Goal: Task Accomplishment & Management: Use online tool/utility

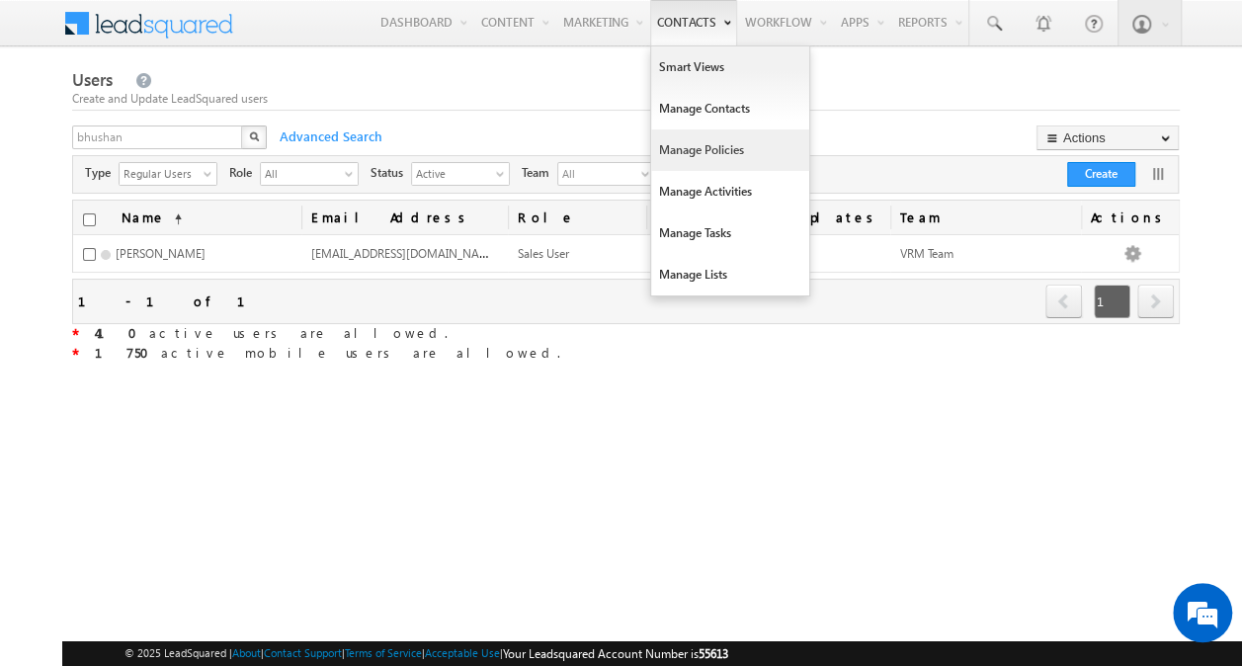
click at [702, 142] on link "Manage Policies" at bounding box center [730, 149] width 158 height 41
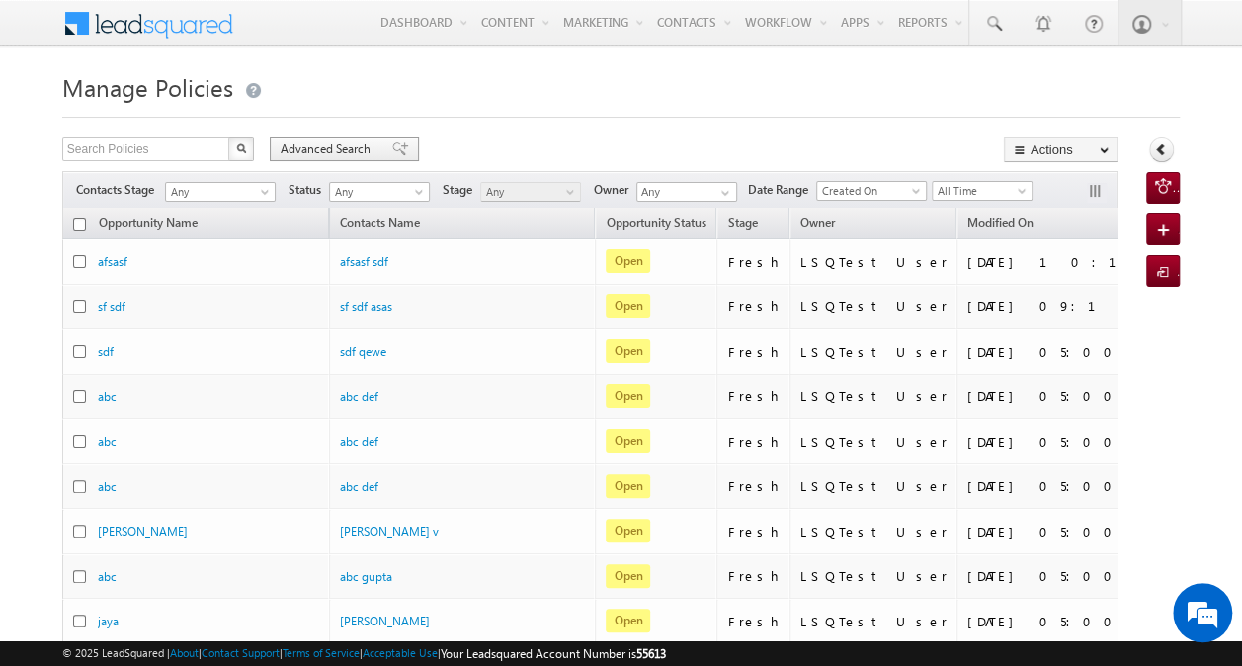
click at [347, 149] on span "Advanced Search" at bounding box center [329, 149] width 96 height 18
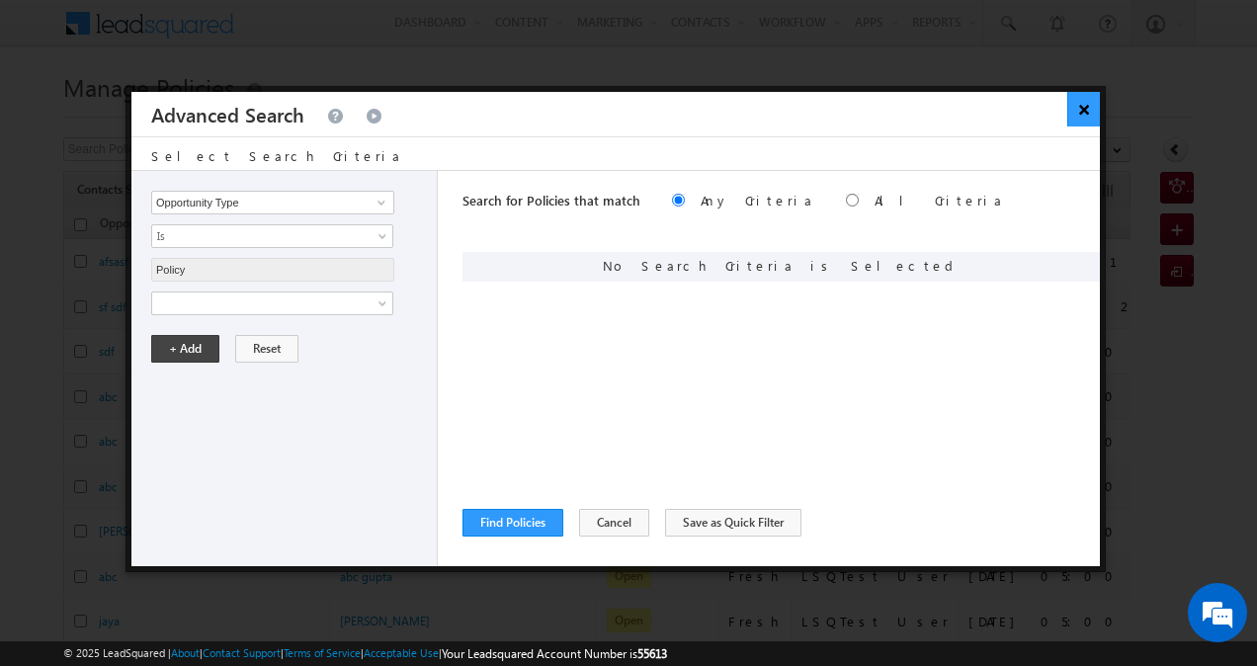
click at [1079, 119] on button "×" at bounding box center [1083, 109] width 33 height 35
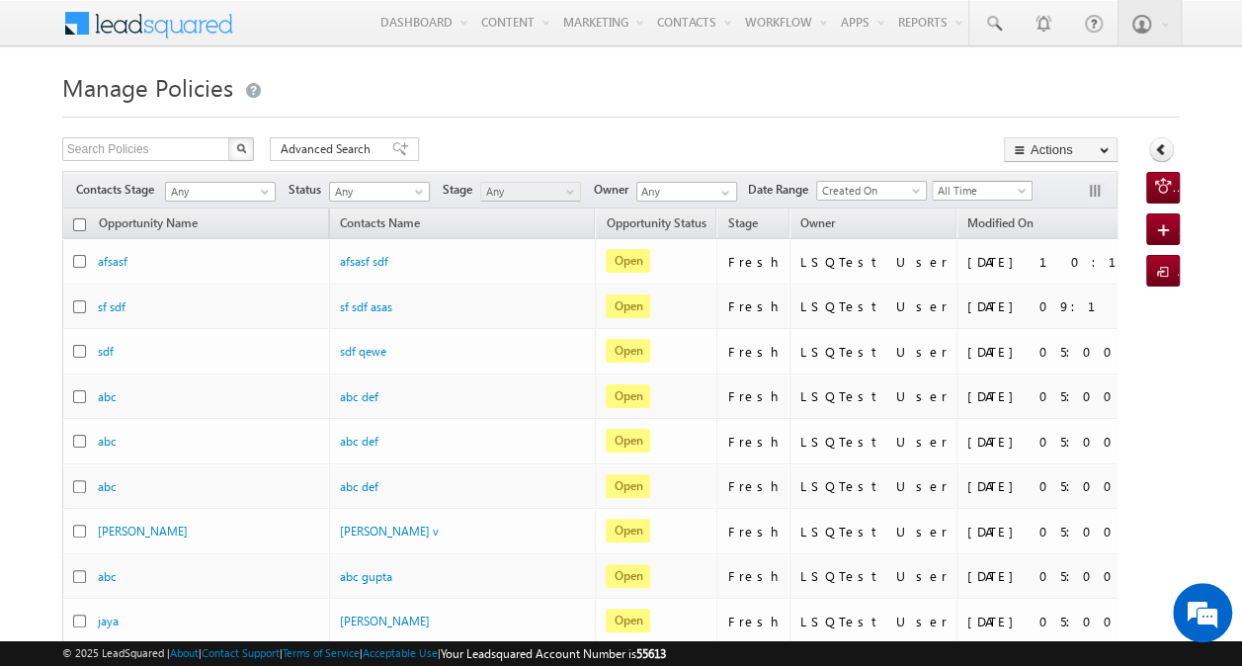
click at [990, 184] on span "All Time" at bounding box center [980, 191] width 94 height 18
click at [976, 229] on link "Custom" at bounding box center [986, 230] width 100 height 18
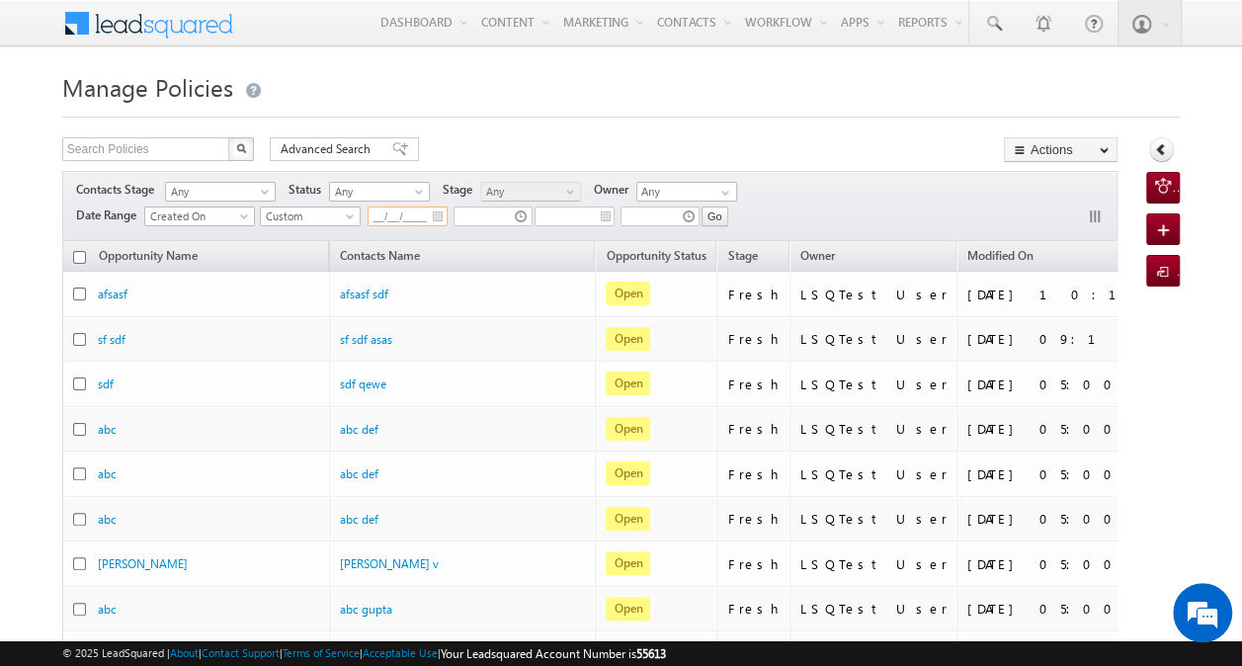
click at [395, 218] on input "__/__/____" at bounding box center [408, 217] width 80 height 20
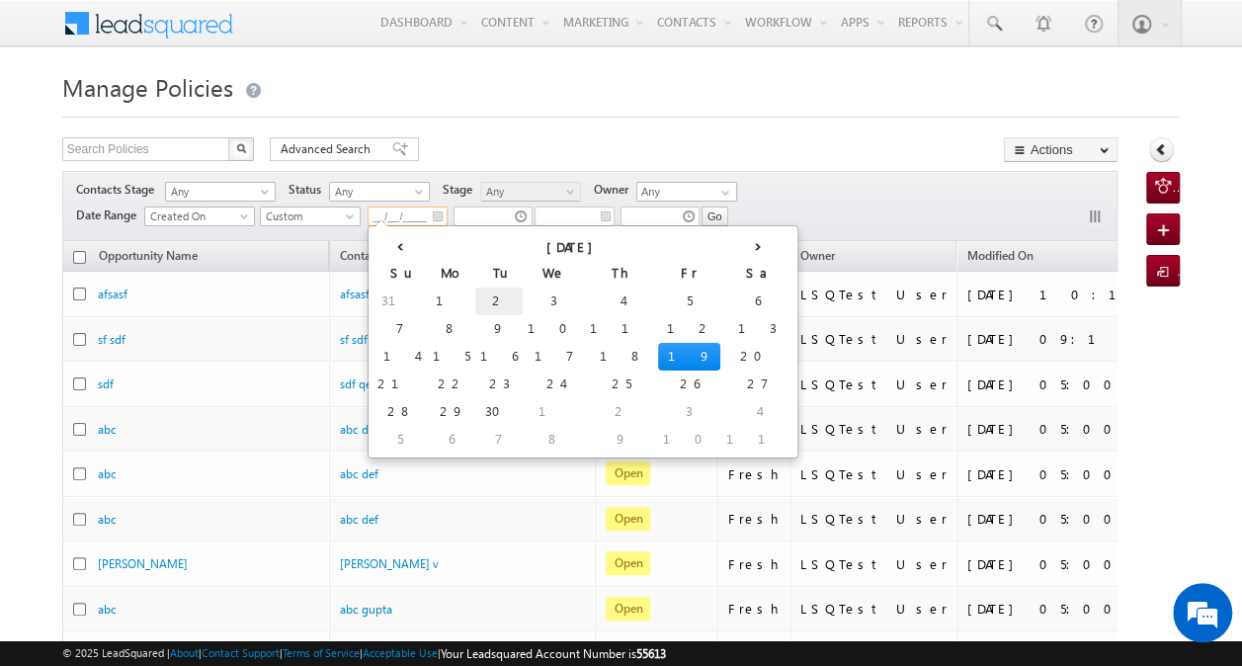
click at [475, 302] on td "2" at bounding box center [498, 302] width 47 height 28
type input "09/02/2025"
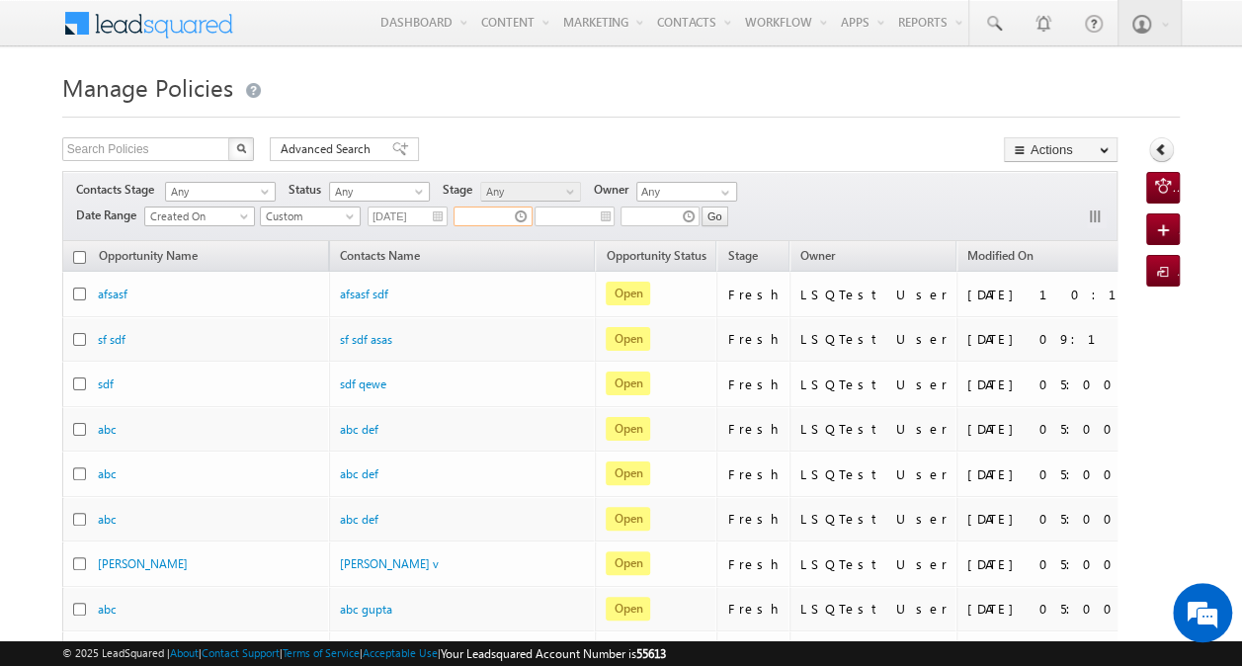
click at [491, 207] on input "text" at bounding box center [493, 217] width 79 height 20
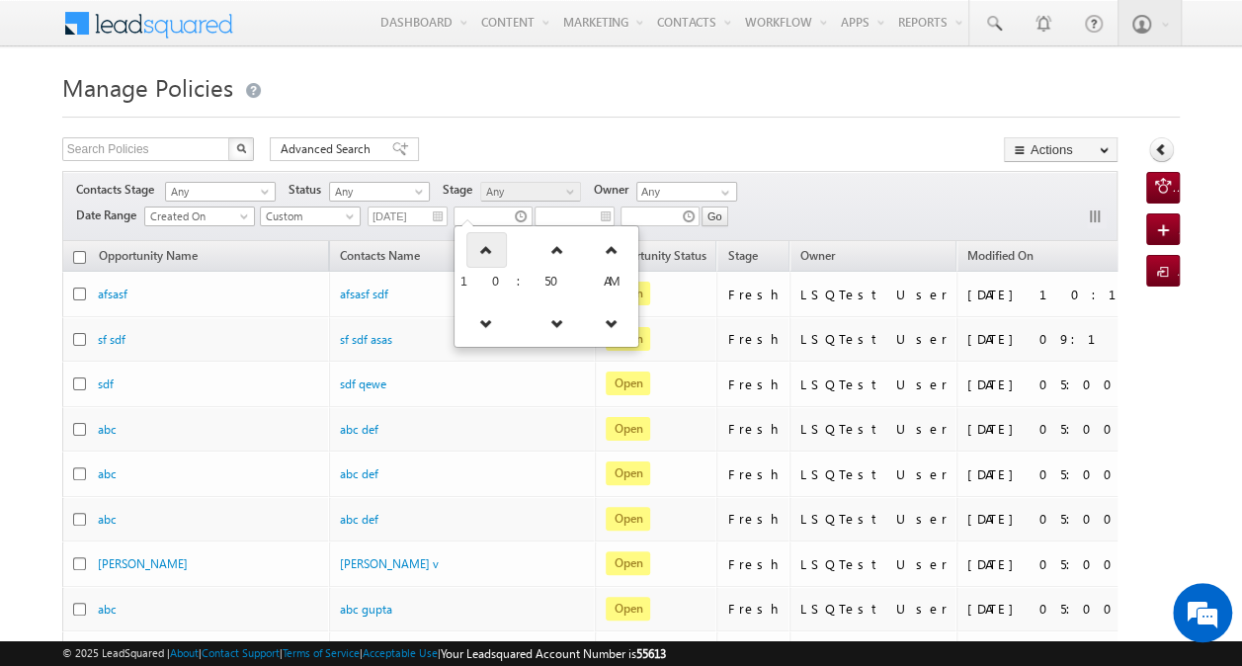
click at [478, 256] on link at bounding box center [486, 250] width 41 height 36
click at [478, 329] on link at bounding box center [491, 323] width 41 height 36
click at [478, 329] on link at bounding box center [480, 323] width 41 height 36
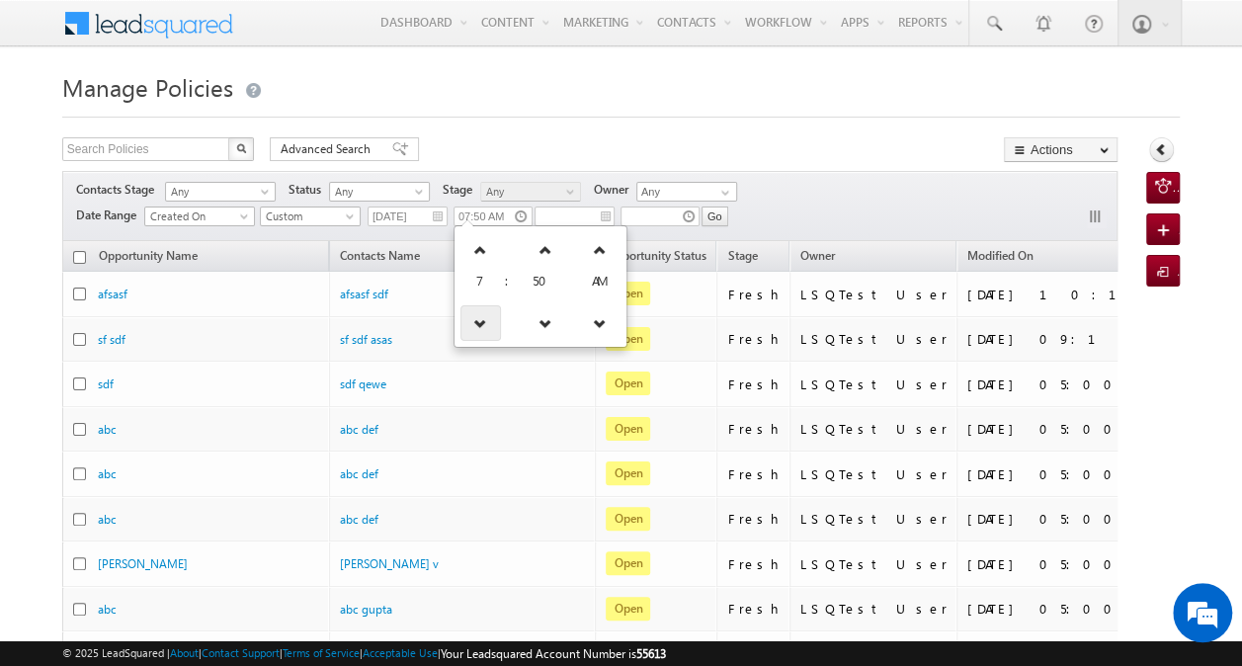
click at [478, 329] on link at bounding box center [480, 323] width 41 height 36
type input "04:50 AM"
click at [553, 95] on h1 "Manage Policies" at bounding box center [621, 85] width 1118 height 39
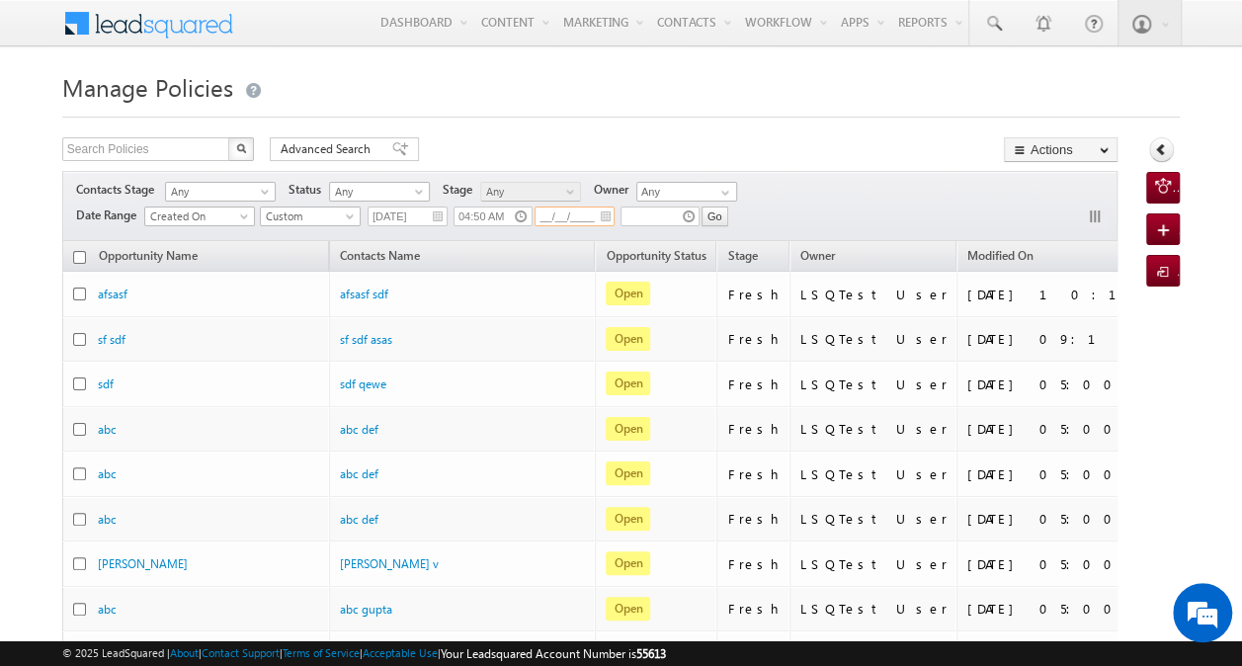
click at [582, 215] on input "__/__/____" at bounding box center [575, 217] width 80 height 20
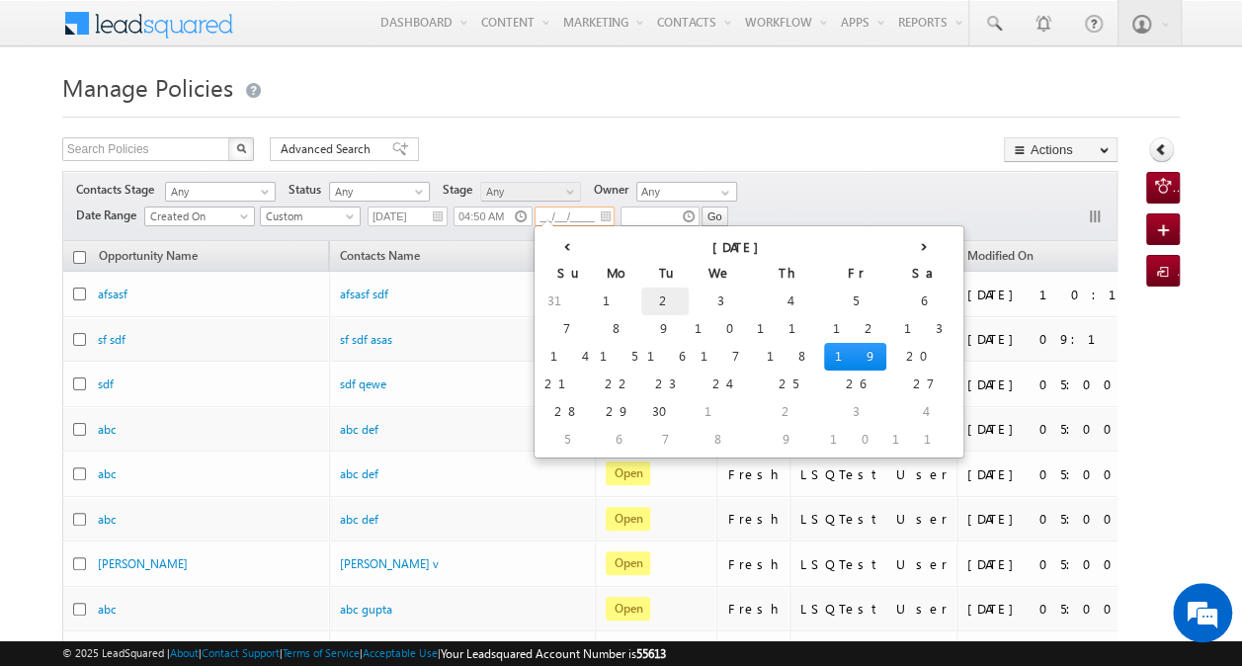
click at [641, 296] on td "2" at bounding box center [664, 302] width 47 height 28
type input "09/02/2025"
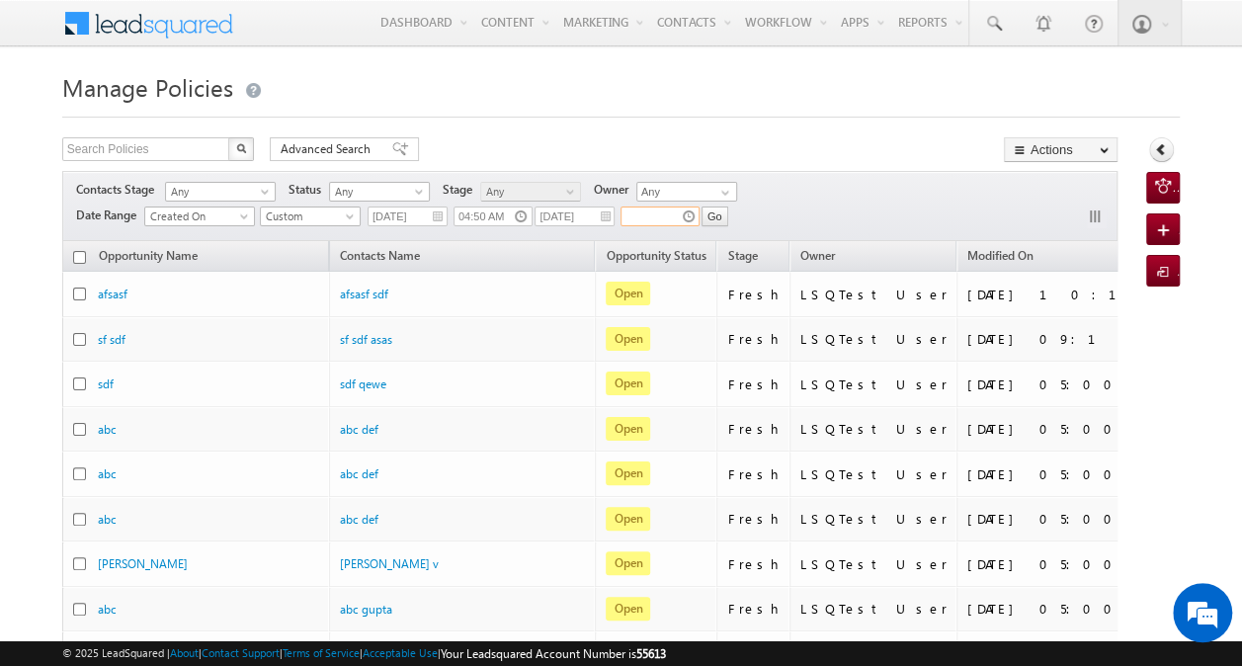
click at [644, 216] on input "text" at bounding box center [660, 217] width 79 height 20
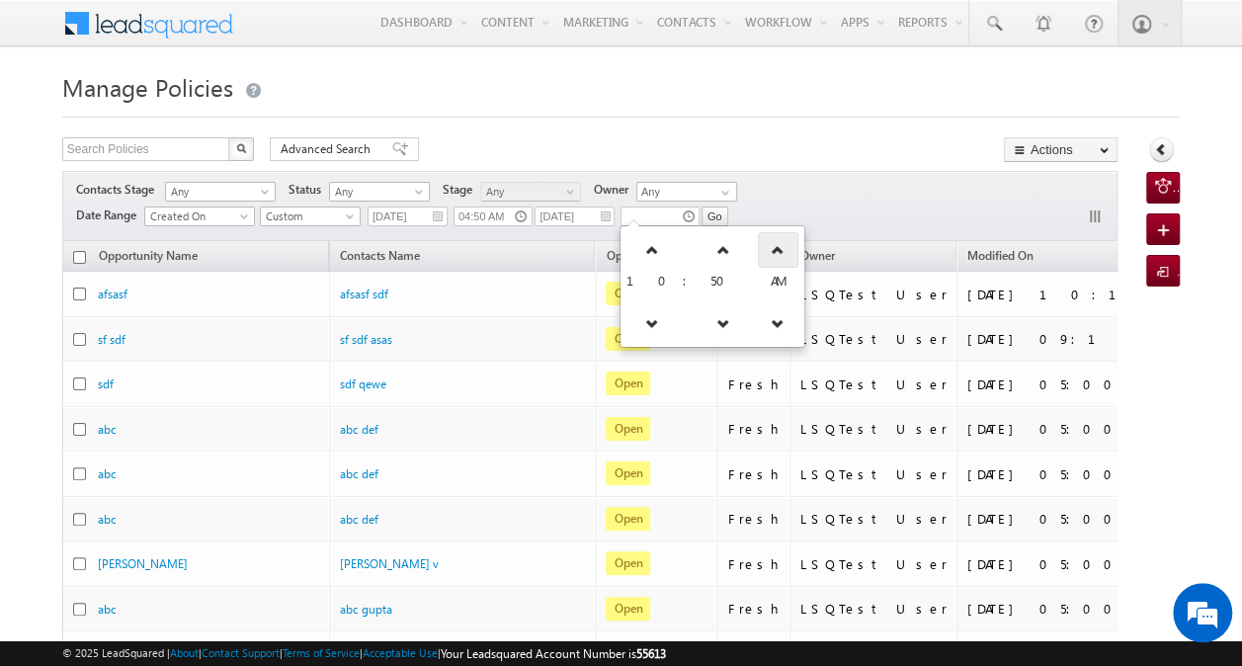
click at [758, 239] on link at bounding box center [778, 250] width 41 height 36
click at [645, 324] on icon at bounding box center [652, 323] width 14 height 14
click at [644, 324] on icon at bounding box center [646, 323] width 14 height 14
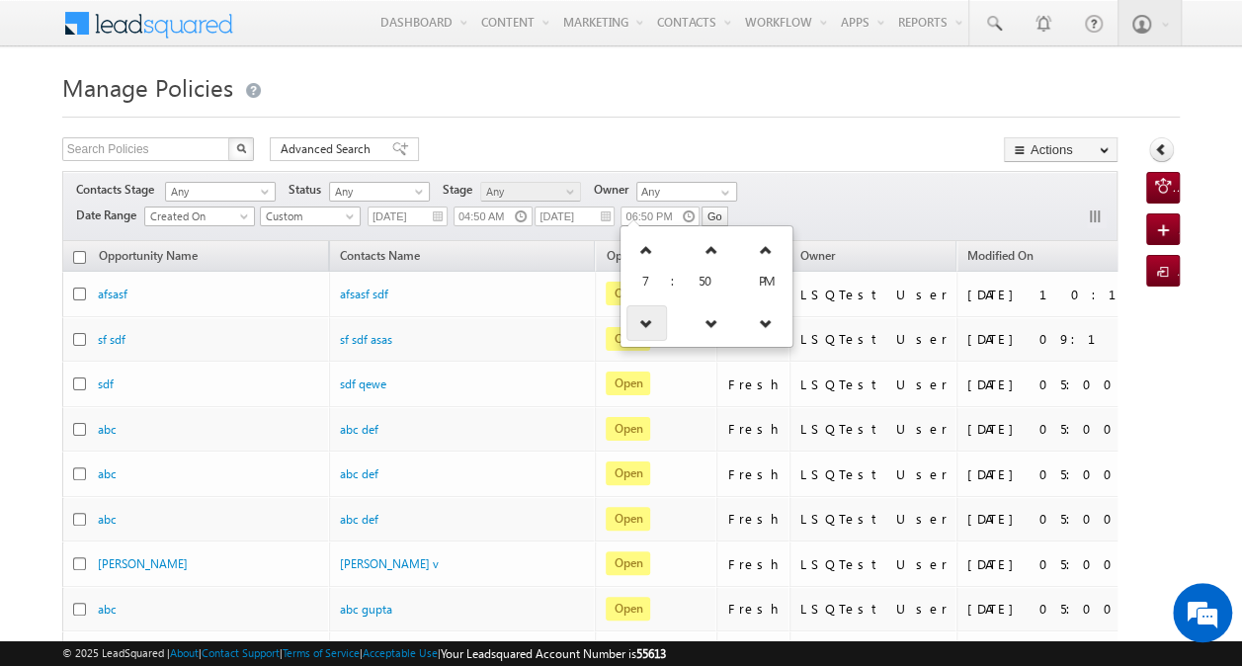
click at [644, 324] on icon at bounding box center [646, 323] width 14 height 14
click at [704, 243] on icon at bounding box center [711, 250] width 14 height 14
type input "03:51 PM"
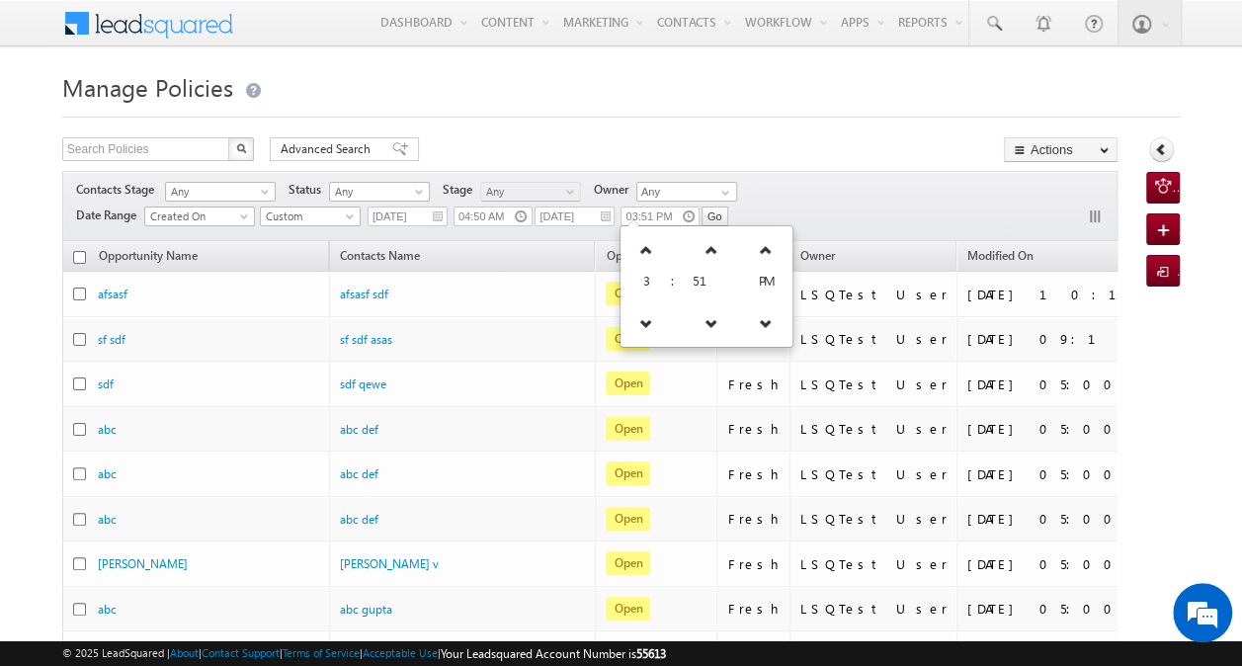
click at [802, 189] on div "Contacts Stage Any Any Activity Type Policy Policy Status Any Open Won Lost Any…" at bounding box center [589, 206] width 1055 height 70
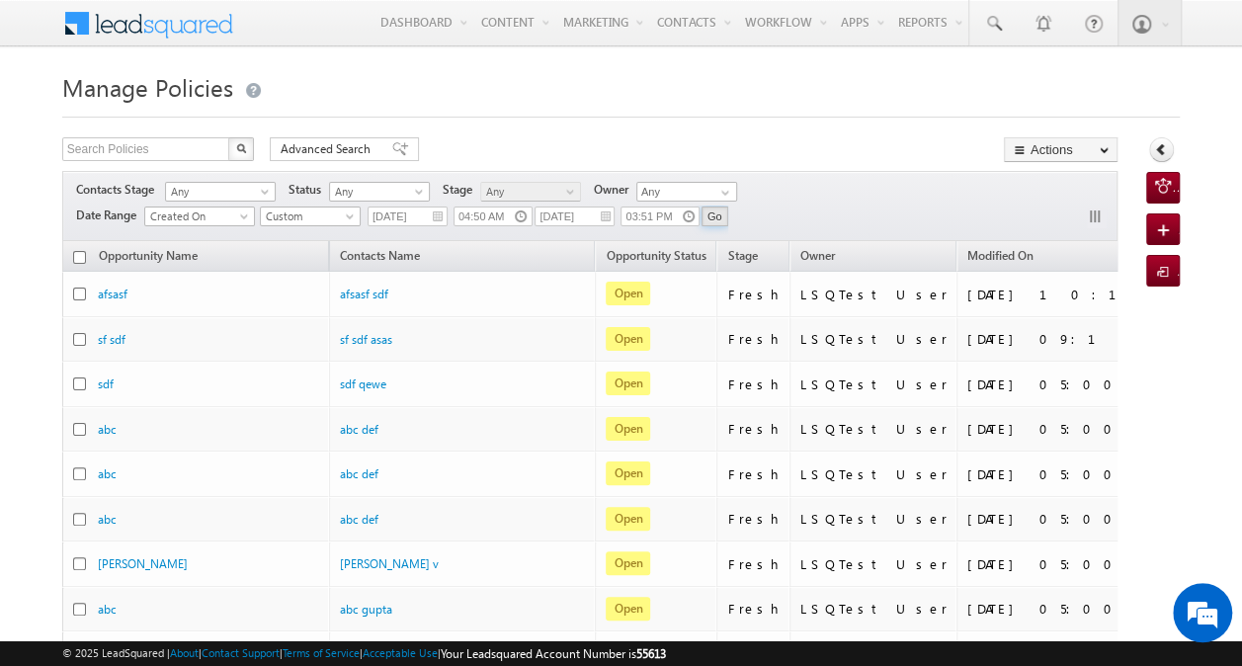
click at [709, 218] on input "Go" at bounding box center [715, 217] width 27 height 20
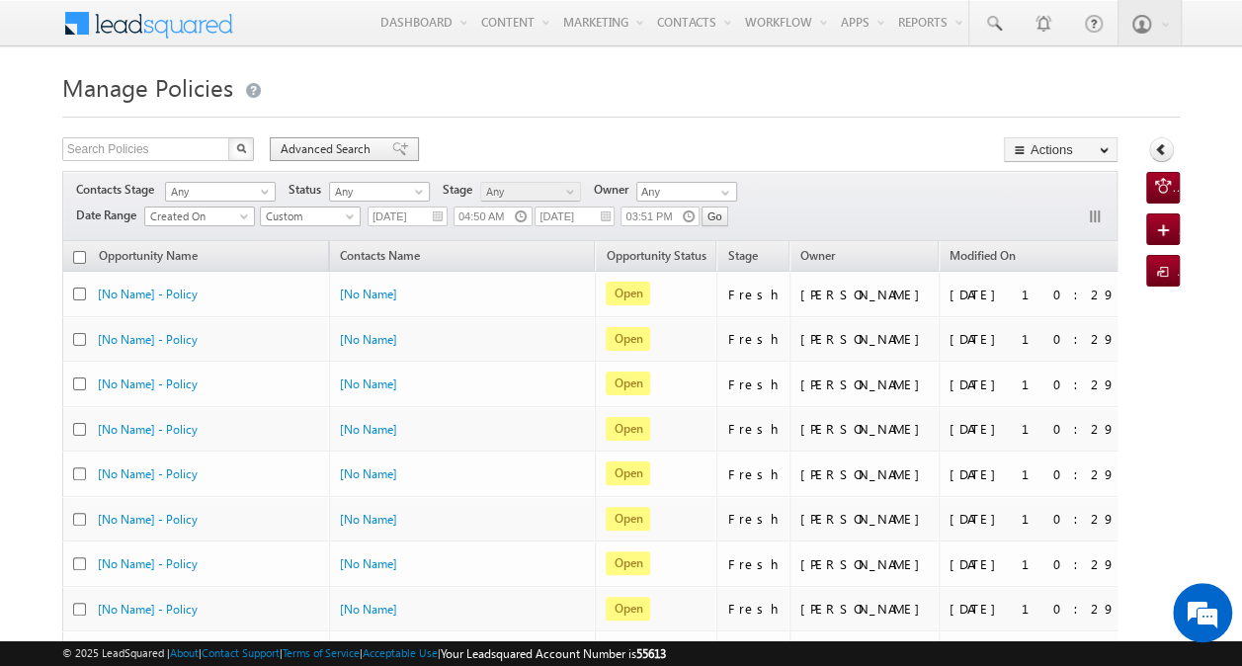
click at [338, 154] on span "Advanced Search" at bounding box center [329, 149] width 96 height 18
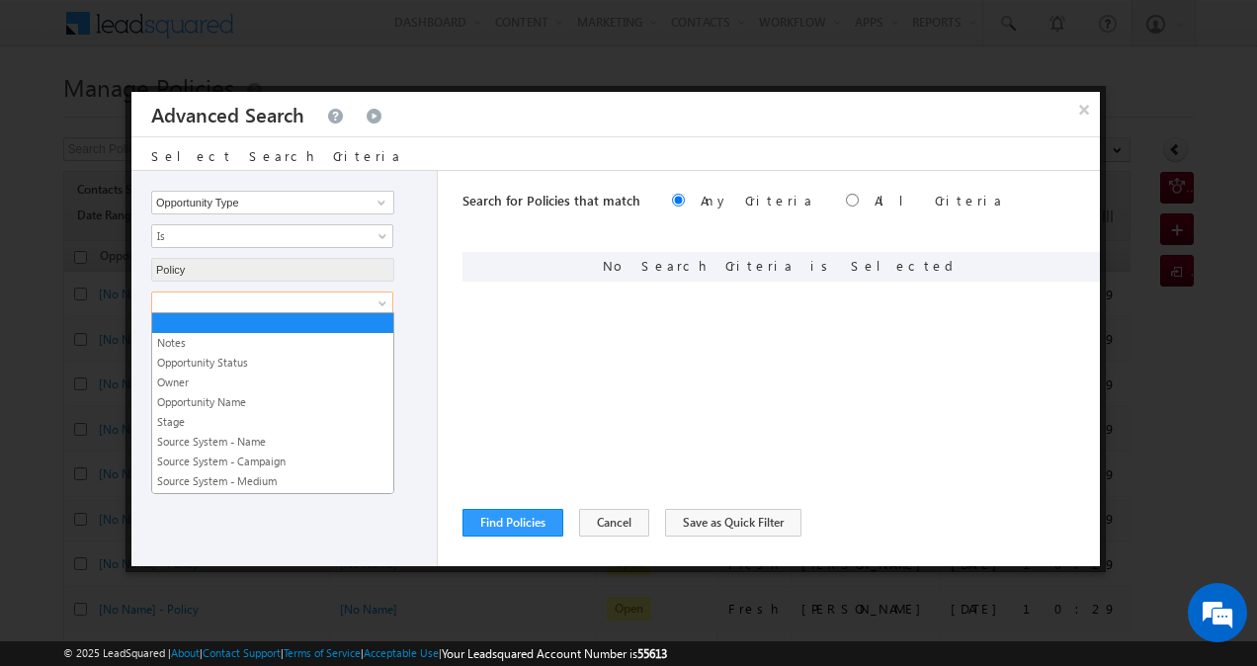
click at [379, 304] on span at bounding box center [384, 307] width 16 height 16
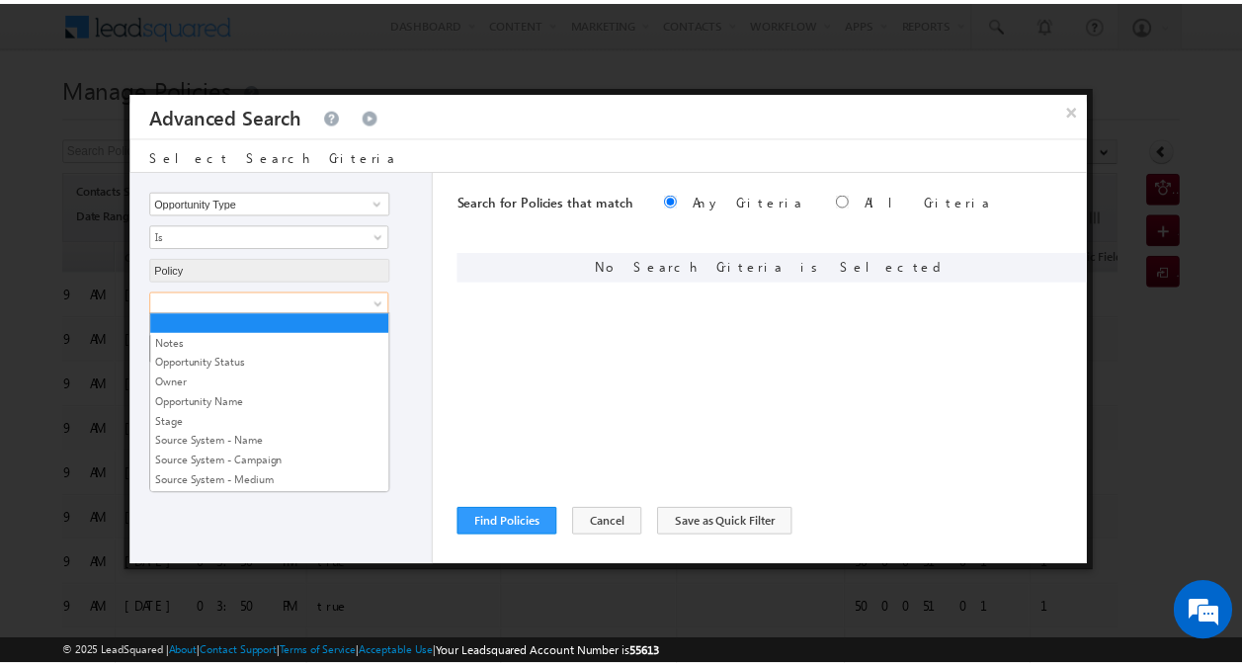
scroll to position [3816, 0]
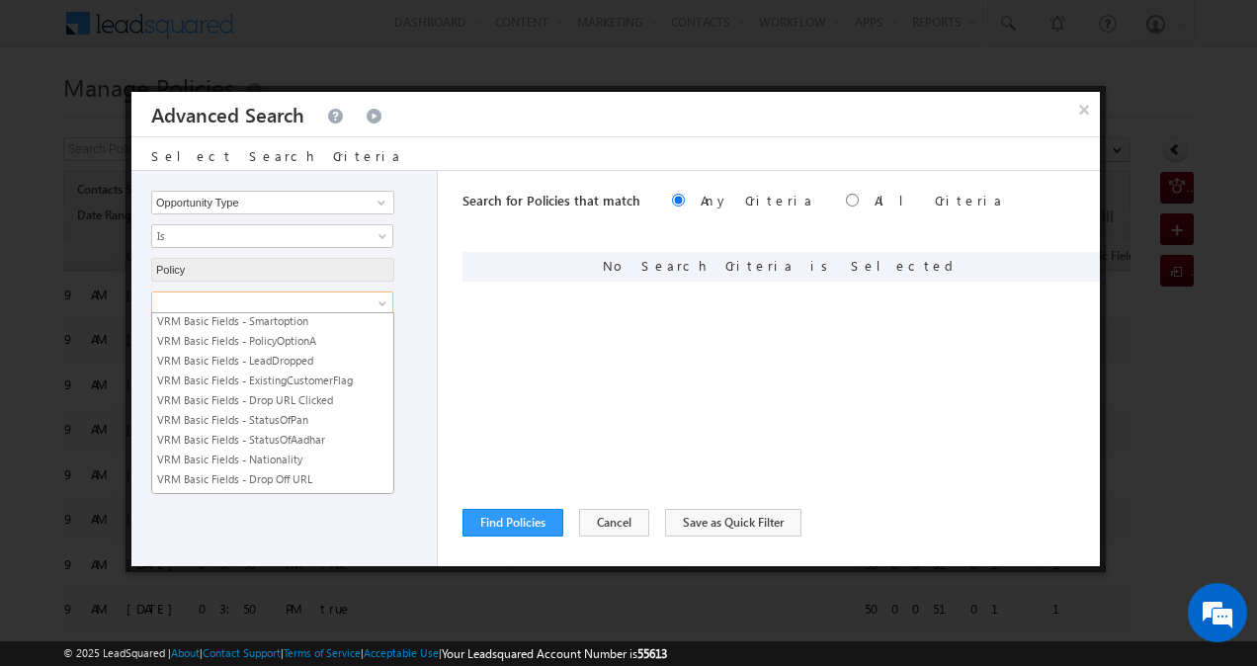
click at [304, 530] on link "VRM Basic Fields - Re-Churn" at bounding box center [272, 539] width 241 height 18
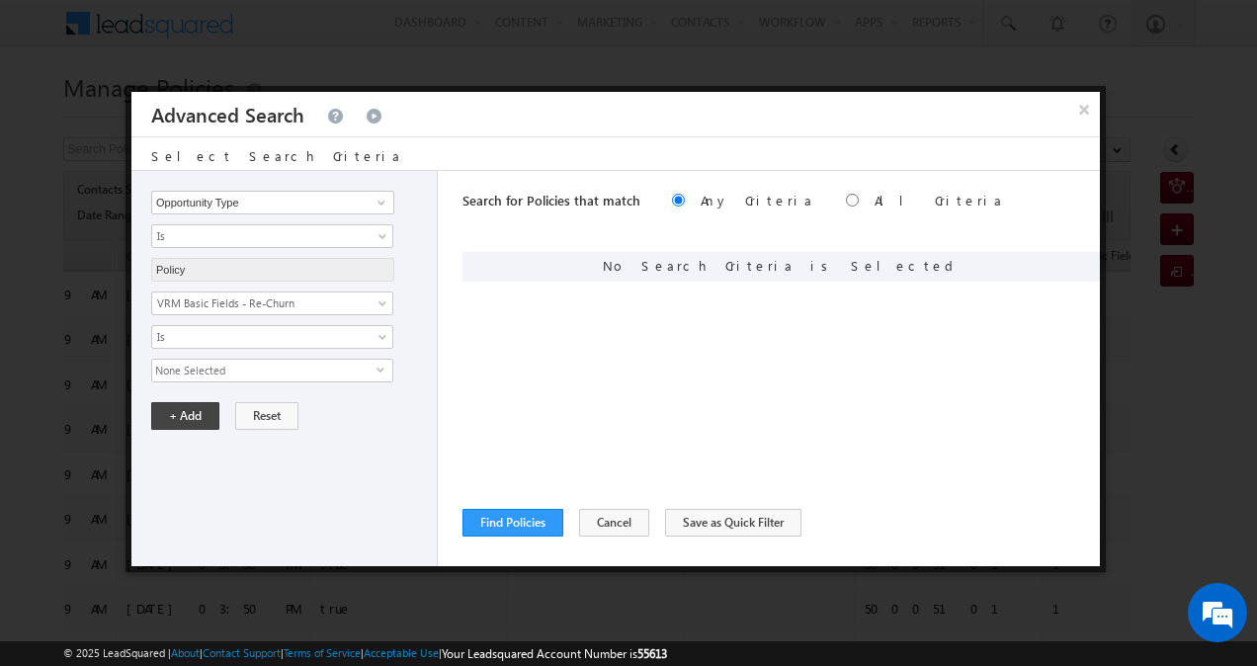
click at [372, 366] on span "None Selected" at bounding box center [264, 371] width 224 height 22
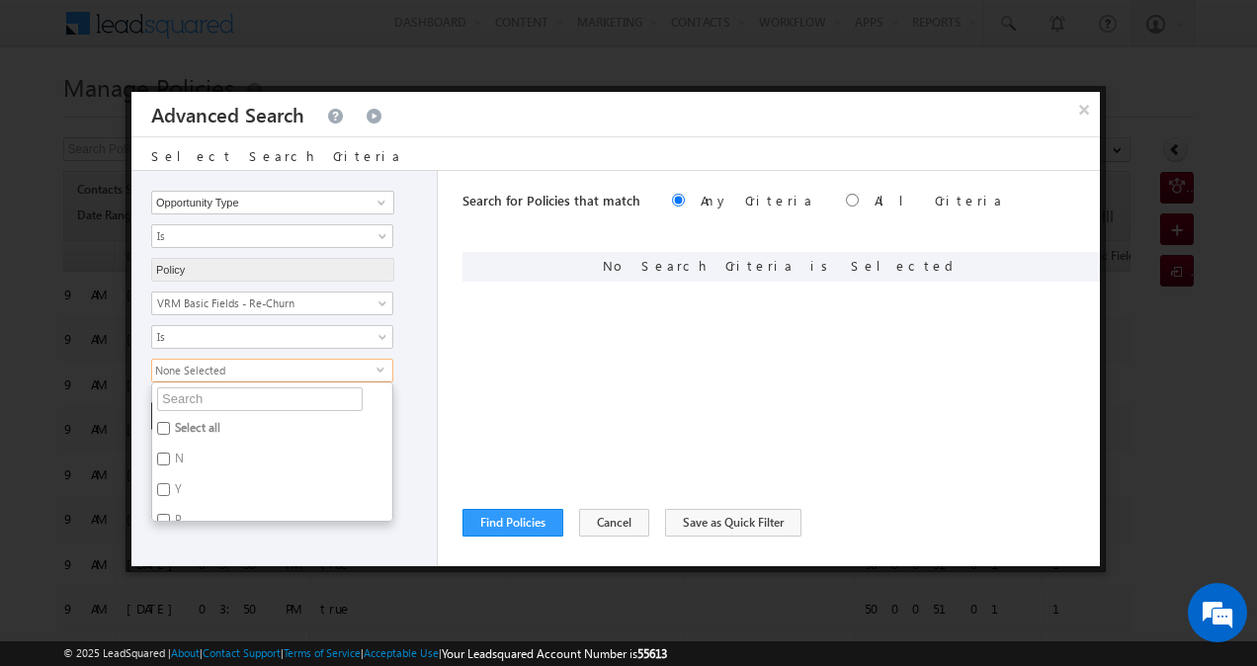
click at [162, 483] on input "Y" at bounding box center [163, 489] width 13 height 13
checkbox input "true"
click at [412, 327] on div "Is Is Not Is Not Defined Is Defined Is" at bounding box center [289, 337] width 276 height 24
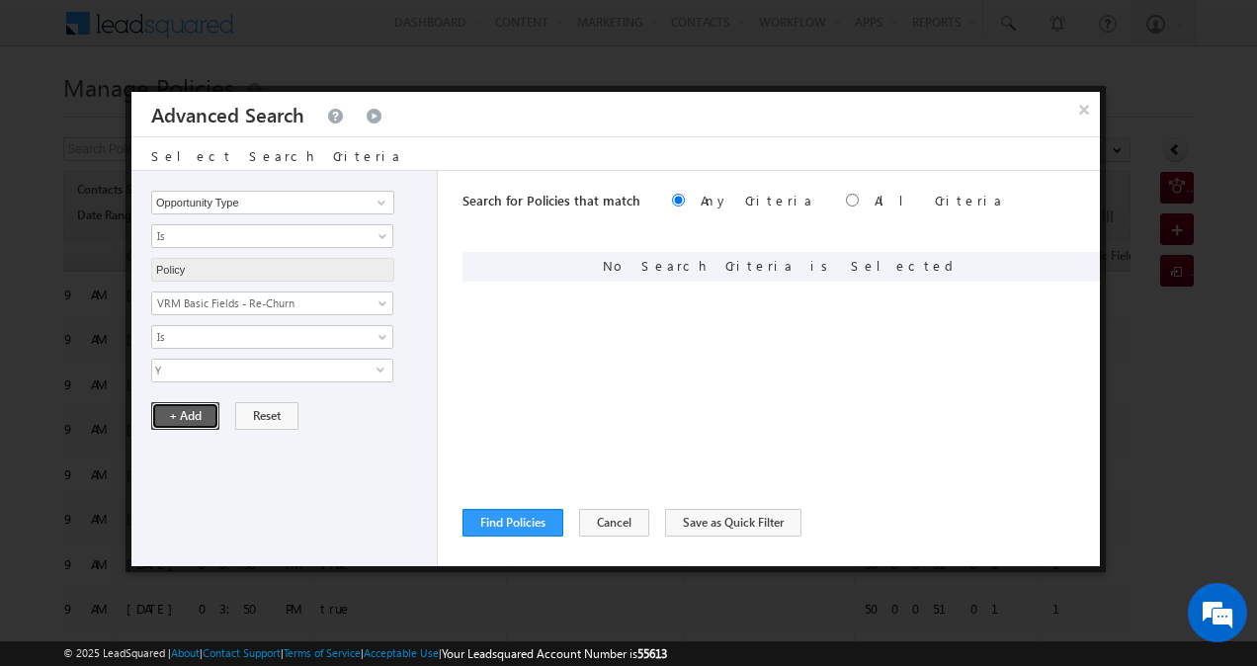
click at [193, 411] on button "+ Add" at bounding box center [185, 416] width 68 height 28
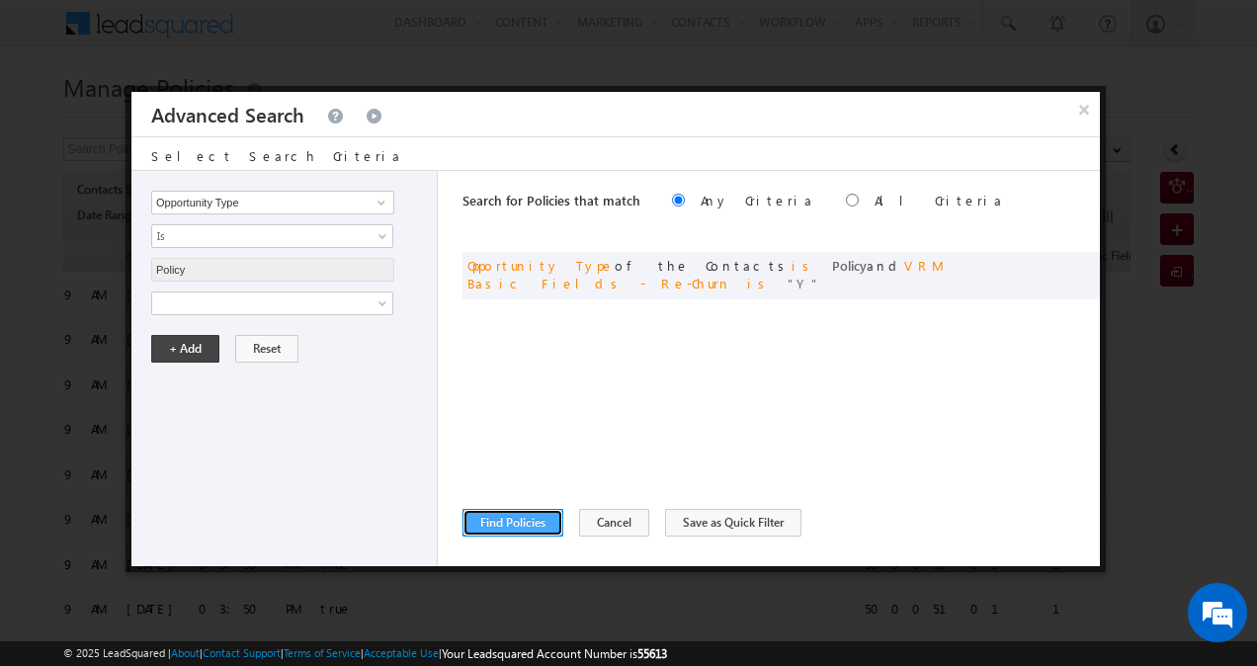
click at [515, 524] on button "Find Policies" at bounding box center [512, 523] width 101 height 28
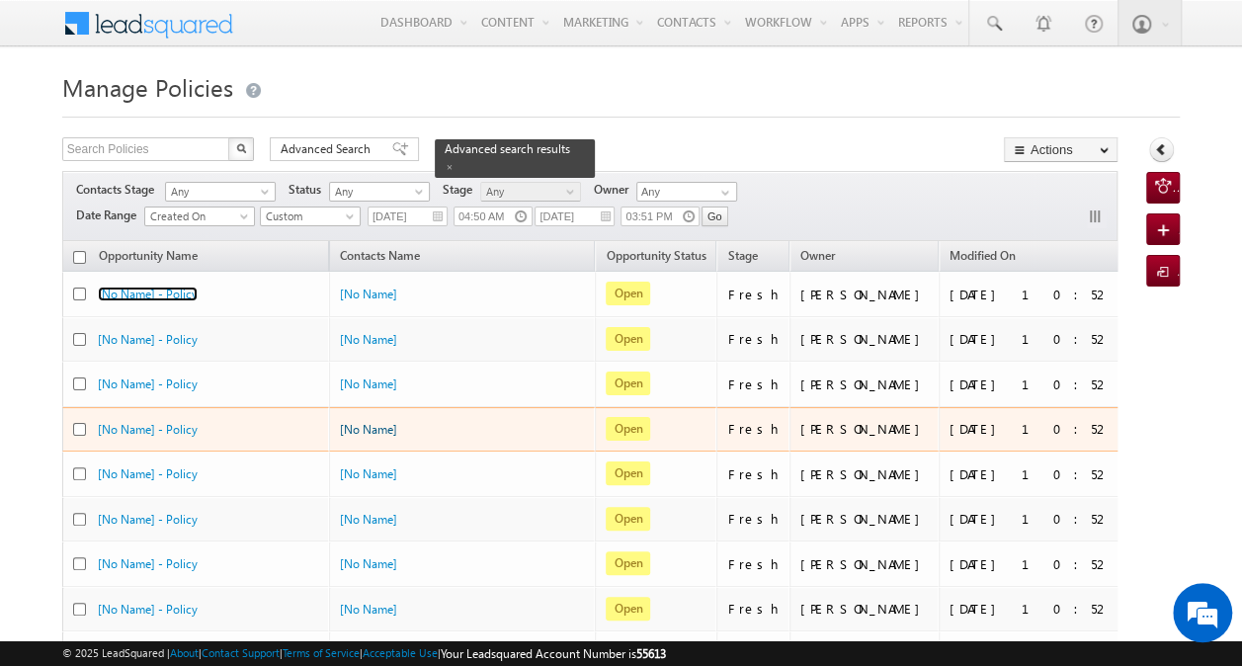
scroll to position [883, 0]
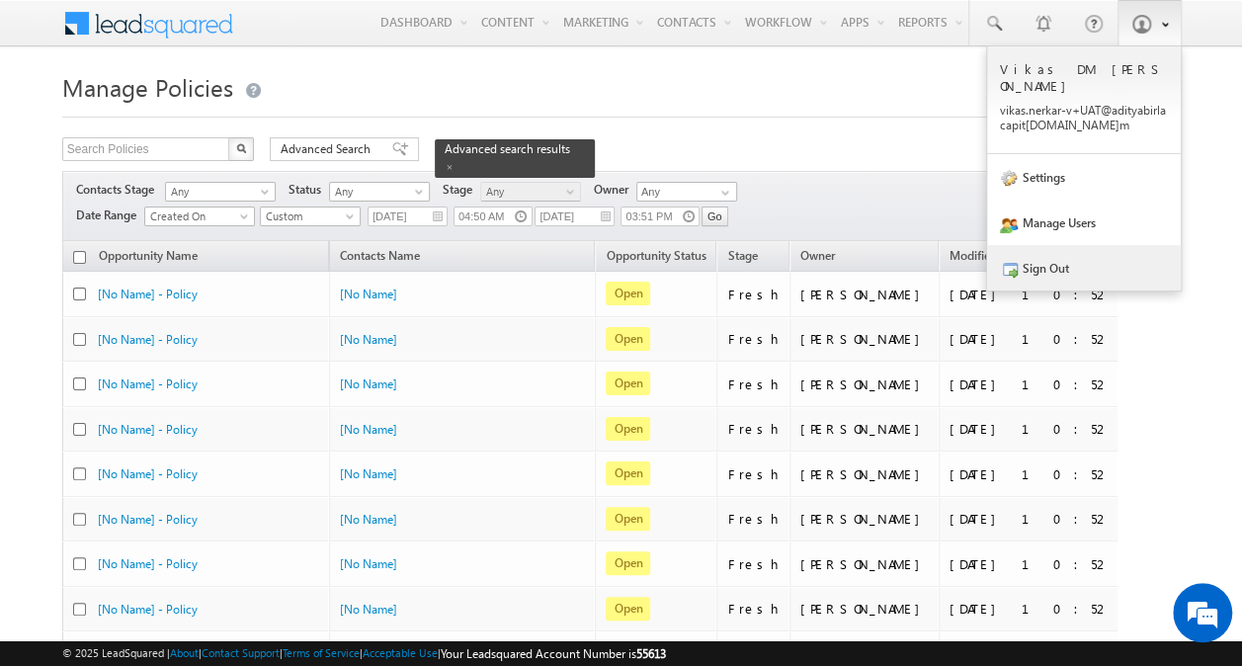
click at [1082, 259] on link "Sign Out" at bounding box center [1084, 267] width 194 height 45
